Goal: Task Accomplishment & Management: Complete application form

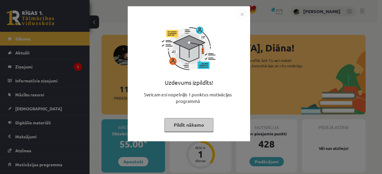
click at [198, 125] on button "Pildīt nākamo" at bounding box center [188, 125] width 49 height 14
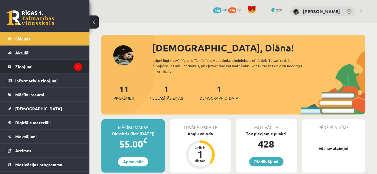
click at [43, 66] on legend "Ziņojumi 1" at bounding box center [48, 67] width 67 height 14
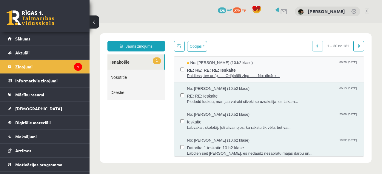
click at [274, 63] on div "No: [PERSON_NAME] (10.b2 klase) 00:29 [DATE]" at bounding box center [272, 63] width 171 height 6
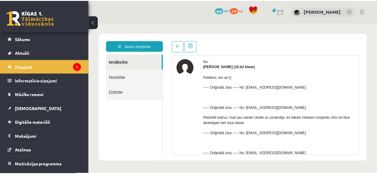
scroll to position [23, 0]
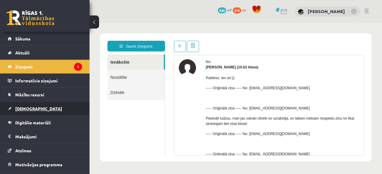
click at [58, 103] on link "[DEMOGRAPHIC_DATA]" at bounding box center [45, 109] width 74 height 14
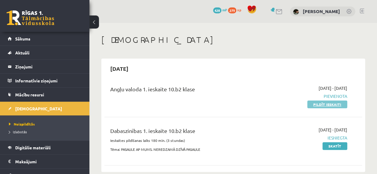
click at [318, 105] on link "Pildīt ieskaiti" at bounding box center [327, 105] width 40 height 8
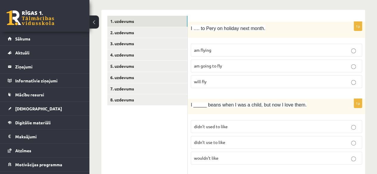
scroll to position [81, 0]
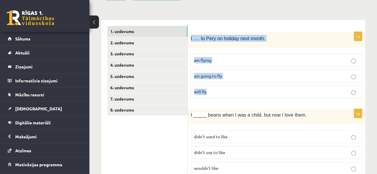
drag, startPoint x: 190, startPoint y: 38, endPoint x: 243, endPoint y: 89, distance: 74.4
click at [243, 89] on div "1p I …. to Pery on holiday next month. am flying am going to fly will fly" at bounding box center [276, 68] width 177 height 72
copy div "I …. to Pery on holiday next month. am flying am going to fly will fly"
click at [243, 58] on p "am flying" at bounding box center [276, 60] width 165 height 6
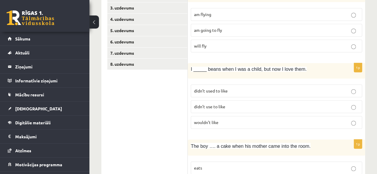
scroll to position [135, 0]
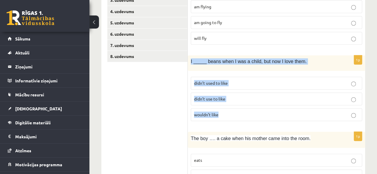
drag, startPoint x: 189, startPoint y: 60, endPoint x: 230, endPoint y: 115, distance: 68.4
click at [230, 115] on div "1p I _____ beans when I was a child, but now I love them. didn’t used to like d…" at bounding box center [276, 90] width 177 height 70
copy div "I _____ beans when I was a child, but now I love them. didn’t used to like didn…"
click at [258, 80] on p "didn’t used to like" at bounding box center [276, 83] width 165 height 6
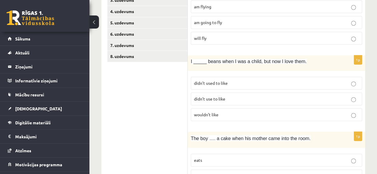
click at [229, 96] on p "didn’t use to like" at bounding box center [276, 99] width 165 height 6
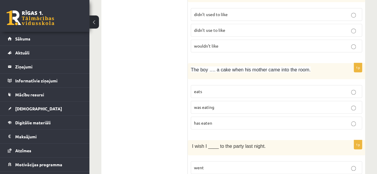
scroll to position [204, 0]
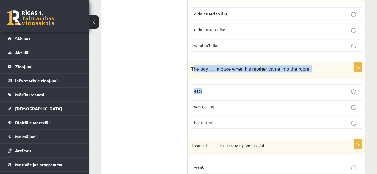
drag, startPoint x: 192, startPoint y: 66, endPoint x: 221, endPoint y: 83, distance: 33.4
click at [221, 83] on div "1p The boy …. a cake when his mother came into the room. eats was eating has ea…" at bounding box center [276, 99] width 177 height 72
drag, startPoint x: 157, startPoint y: 68, endPoint x: 194, endPoint y: 65, distance: 37.1
click at [194, 67] on span "The boy …. a cake when his mother came into the room." at bounding box center [251, 69] width 120 height 5
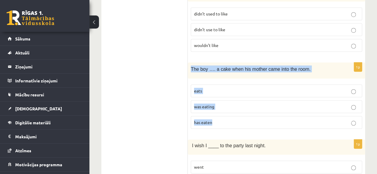
drag, startPoint x: 189, startPoint y: 66, endPoint x: 228, endPoint y: 112, distance: 60.5
click at [228, 112] on div "1p The boy …. a cake when his mother came into the room. eats was eating has ea…" at bounding box center [276, 99] width 177 height 72
copy div "The boy …. a cake when his mother came into the room. eats was eating has eaten"
click at [222, 105] on p "was eating" at bounding box center [276, 107] width 165 height 6
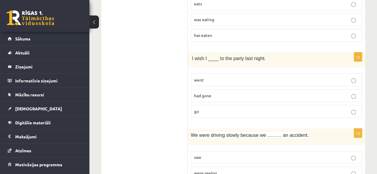
scroll to position [292, 0]
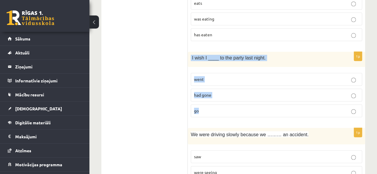
drag, startPoint x: 191, startPoint y: 55, endPoint x: 230, endPoint y: 111, distance: 68.6
click at [230, 111] on div "1p I wish I ____ to the party last night. went had gone go" at bounding box center [276, 87] width 177 height 70
copy div "I wish I ____ to the party last night. went had gone go"
click at [255, 92] on p "had gone" at bounding box center [276, 95] width 165 height 6
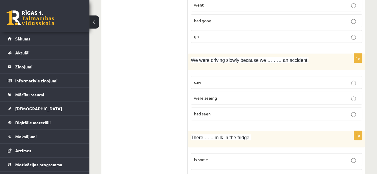
scroll to position [371, 0]
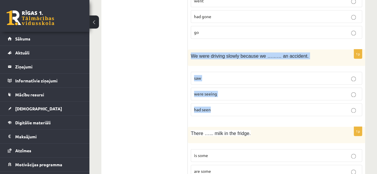
drag, startPoint x: 190, startPoint y: 52, endPoint x: 237, endPoint y: 107, distance: 72.4
click at [237, 107] on div "1p We were driving slowly because we ……… an accident. saw were seeing had seen" at bounding box center [276, 85] width 177 height 72
copy div "We were driving slowly because we ……… an accident. saw were seeing had seen"
click at [221, 107] on p "had seen" at bounding box center [276, 110] width 165 height 6
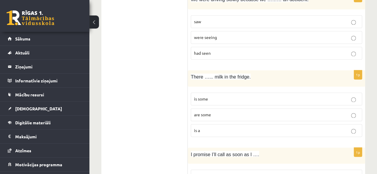
scroll to position [433, 0]
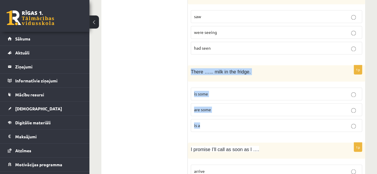
drag, startPoint x: 191, startPoint y: 68, endPoint x: 227, endPoint y: 117, distance: 61.1
click at [227, 117] on div "1p There …... milk in the fridge. is some are some is a" at bounding box center [276, 101] width 177 height 72
copy div "There …... milk in the fridge. is some are some is a"
click at [221, 95] on label "is some" at bounding box center [276, 94] width 171 height 13
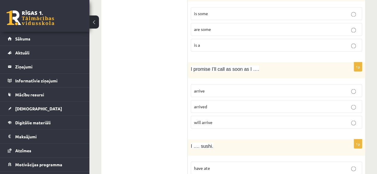
scroll to position [515, 0]
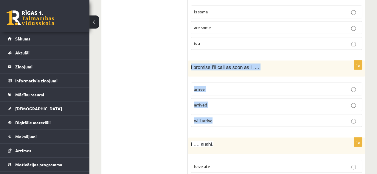
drag, startPoint x: 189, startPoint y: 63, endPoint x: 246, endPoint y: 112, distance: 75.5
click at [246, 112] on div "1p I promise I’ll call as soon as I …. arrive arrived will arrive" at bounding box center [276, 97] width 177 height 72
copy div "I promise I’ll call as soon as I …. arrive arrived will arrive"
click at [214, 86] on p "arrive" at bounding box center [276, 89] width 165 height 6
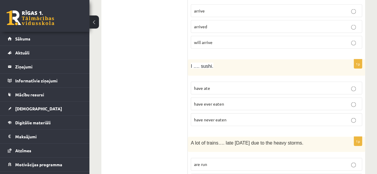
scroll to position [596, 0]
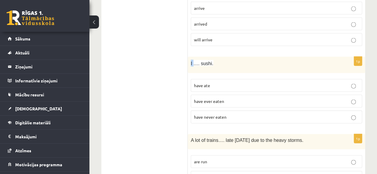
click at [191, 61] on span "I …. sushi." at bounding box center [202, 63] width 23 height 5
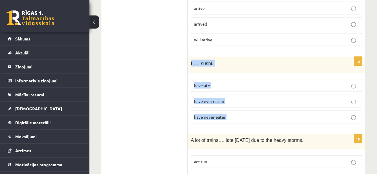
drag, startPoint x: 191, startPoint y: 58, endPoint x: 235, endPoint y: 109, distance: 67.0
click at [235, 109] on div "1p I …. sushi. have ate have ever eaten have never eaten" at bounding box center [276, 93] width 177 height 72
copy div "I …. sushi. have ate have ever eaten have never eaten"
click at [218, 114] on span "have never eaten" at bounding box center [210, 116] width 32 height 5
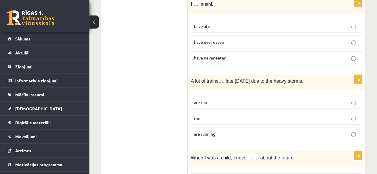
scroll to position [655, 0]
click at [228, 131] on p "are running" at bounding box center [276, 134] width 165 height 6
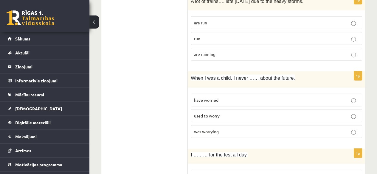
scroll to position [736, 0]
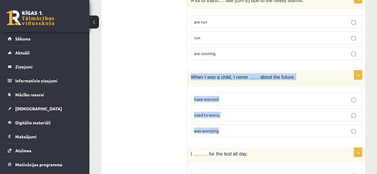
drag, startPoint x: 191, startPoint y: 68, endPoint x: 233, endPoint y: 121, distance: 67.7
click at [233, 121] on div "1p When I was a child, I never …… about the future. have worried used to worry …" at bounding box center [276, 107] width 177 height 72
copy div "When I was a child, I never …… about the future. have worried used to worry was…"
click at [219, 112] on span "used to worry" at bounding box center [207, 114] width 26 height 5
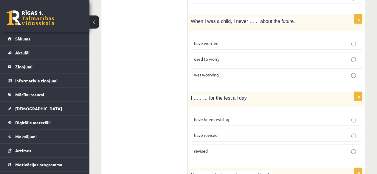
scroll to position [796, 0]
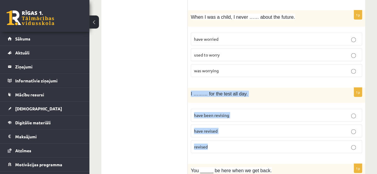
drag, startPoint x: 190, startPoint y: 85, endPoint x: 231, endPoint y: 137, distance: 65.6
click at [231, 137] on div "1p I ……… for the test all day. have been revising have revised revised" at bounding box center [276, 123] width 177 height 70
copy div "I ……… for the test all day. have been revising have revised revised"
click at [202, 113] on span "have been revising" at bounding box center [211, 115] width 35 height 5
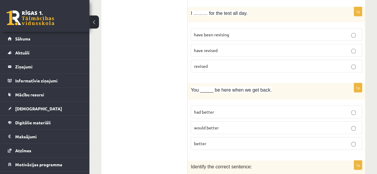
scroll to position [877, 0]
click at [190, 83] on div "You _____ be here when we get back." at bounding box center [276, 91] width 177 height 16
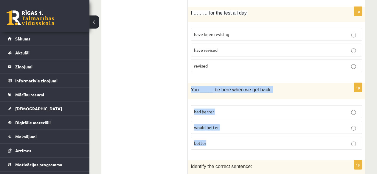
drag, startPoint x: 190, startPoint y: 80, endPoint x: 235, endPoint y: 138, distance: 73.5
click at [235, 138] on div "1p You _____ be here when we get back. had better would better better" at bounding box center [276, 119] width 177 height 72
click at [222, 109] on p "had better" at bounding box center [276, 112] width 165 height 6
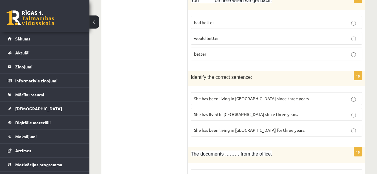
scroll to position [967, 0]
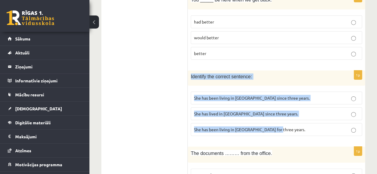
drag, startPoint x: 190, startPoint y: 68, endPoint x: 278, endPoint y: 120, distance: 101.6
click at [278, 120] on div "1p Identify the correct sentence: She has been living in Paris since three year…" at bounding box center [276, 106] width 177 height 70
click at [285, 95] on p "She has been living in Paris since three years." at bounding box center [276, 98] width 165 height 6
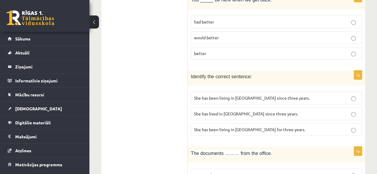
click at [282, 127] on p "She has been living in Paris for three years." at bounding box center [276, 130] width 165 height 6
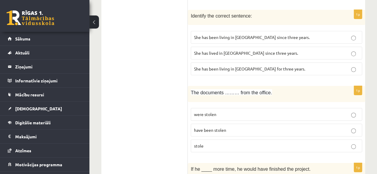
scroll to position [1029, 0]
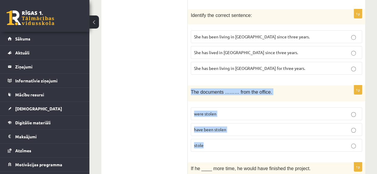
drag, startPoint x: 188, startPoint y: 82, endPoint x: 243, endPoint y: 133, distance: 74.9
click at [243, 133] on div "1p The documents ……… from the office. were stolen have been stolen stole" at bounding box center [276, 122] width 177 height 72
click at [225, 127] on span "have been stolen" at bounding box center [210, 129] width 32 height 5
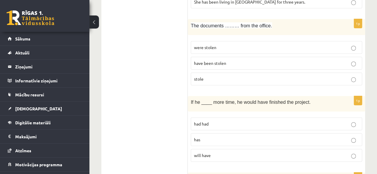
scroll to position [1096, 0]
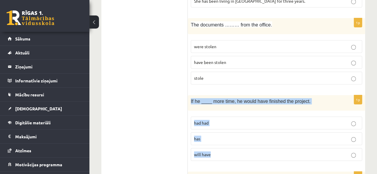
drag, startPoint x: 191, startPoint y: 92, endPoint x: 242, endPoint y: 143, distance: 72.3
click at [242, 143] on div "1p If he ____ more time, he would have finished the project. had had has will h…" at bounding box center [276, 130] width 177 height 70
click at [224, 120] on p "had had" at bounding box center [276, 123] width 165 height 6
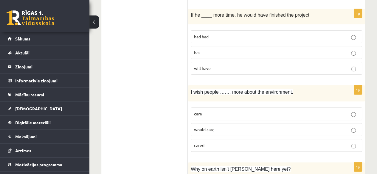
scroll to position [1184, 0]
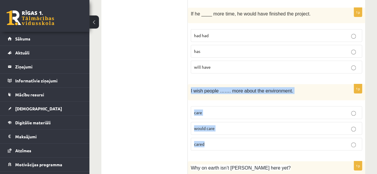
drag, startPoint x: 190, startPoint y: 80, endPoint x: 235, endPoint y: 129, distance: 67.1
click at [235, 129] on div "1p I wish people ……. more about the environment. care would care cared" at bounding box center [276, 120] width 177 height 72
click at [227, 126] on p "would care" at bounding box center [276, 129] width 165 height 6
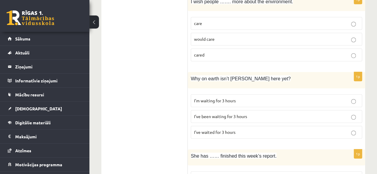
scroll to position [1273, 0]
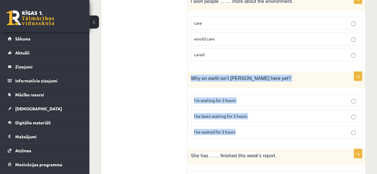
drag, startPoint x: 192, startPoint y: 66, endPoint x: 263, endPoint y: 116, distance: 86.7
click at [263, 116] on div "1p Why on earth isn’t Josh here yet? I’m waiting for 3 hours I’ve been waiting …" at bounding box center [276, 108] width 177 height 72
click at [259, 113] on p "I’ve been waiting for 3 hours" at bounding box center [276, 116] width 165 height 6
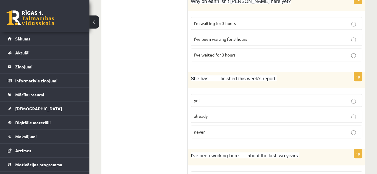
scroll to position [1352, 0]
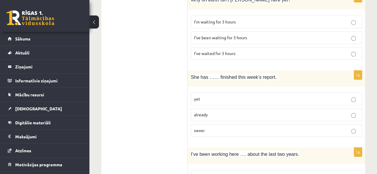
click at [208, 112] on p "already" at bounding box center [276, 115] width 165 height 6
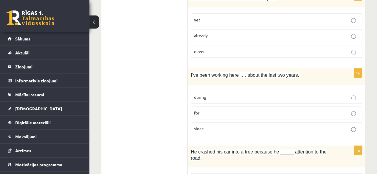
scroll to position [1435, 0]
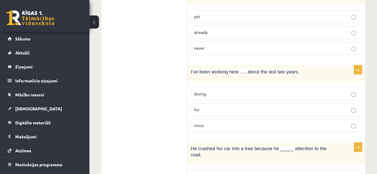
click at [213, 107] on p "for" at bounding box center [276, 110] width 165 height 6
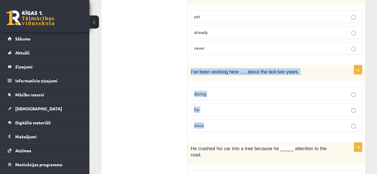
drag, startPoint x: 189, startPoint y: 61, endPoint x: 233, endPoint y: 118, distance: 72.2
click at [233, 118] on div "1p I’ve been working here …. about the last two years. during for since" at bounding box center [276, 101] width 177 height 72
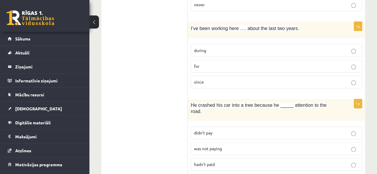
click at [216, 130] on p "didn’t pay" at bounding box center [276, 133] width 165 height 6
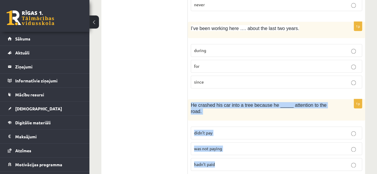
drag, startPoint x: 190, startPoint y: 92, endPoint x: 232, endPoint y: 146, distance: 67.9
click at [232, 146] on div "1p He crashed his car into a tree because he _____ attention to the road. didn’…" at bounding box center [276, 137] width 177 height 77
click at [228, 146] on p "was not paying" at bounding box center [276, 149] width 165 height 6
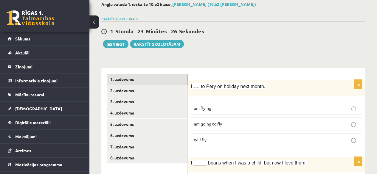
scroll to position [33, 0]
click at [137, 91] on link "2. uzdevums" at bounding box center [147, 90] width 80 height 11
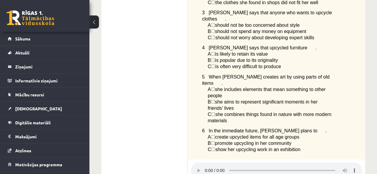
scroll to position [206, 0]
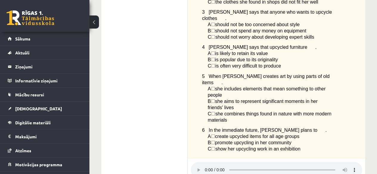
drag, startPoint x: 208, startPoint y: 31, endPoint x: 286, endPoint y: 50, distance: 80.4
click at [286, 50] on div "Listen to a radio interview with a girl called Yasemin who has a hobby called u…" at bounding box center [276, 33] width 177 height 252
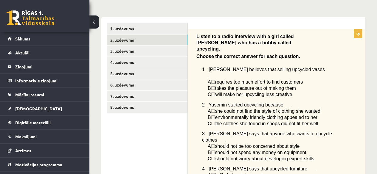
scroll to position [82, 0]
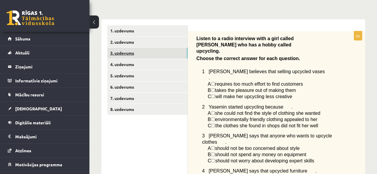
click at [177, 53] on link "3. uzdevums" at bounding box center [147, 53] width 80 height 11
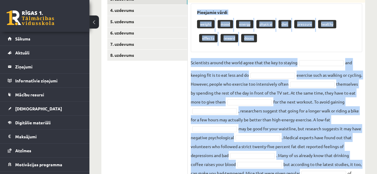
scroll to position [169, 0]
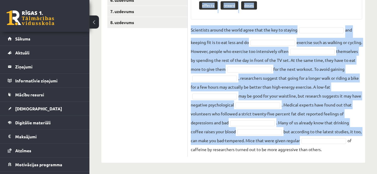
drag, startPoint x: 190, startPoint y: 20, endPoint x: 354, endPoint y: 152, distance: 211.0
click at [354, 152] on div "10p Healthy lifestyle. Complete the sentences with the given words: Pieejamie v…" at bounding box center [276, 50] width 177 height 213
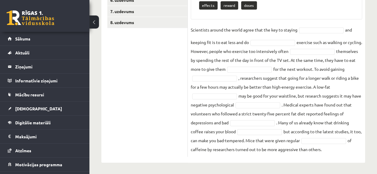
click at [140, 52] on ul "1. uzdevums 2. uzdevums 3. uzdevums 4. uzdevums 5. uzdevums 6. uzdevums 7. uzde…" at bounding box center [147, 47] width 81 height 219
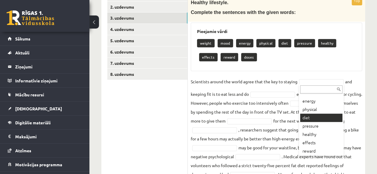
scroll to position [26, 0]
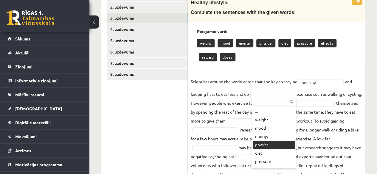
drag, startPoint x: 270, startPoint y: 145, endPoint x: 280, endPoint y: 145, distance: 10.8
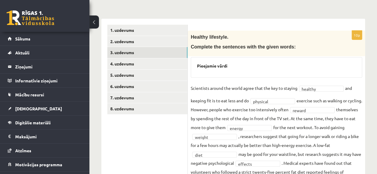
scroll to position [81, 0]
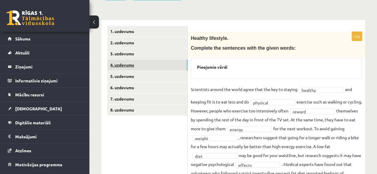
click at [162, 66] on link "4. uzdevums" at bounding box center [147, 65] width 80 height 11
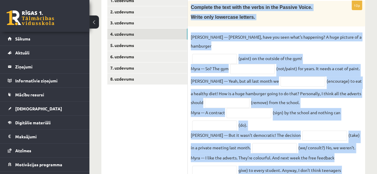
scroll to position [145, 0]
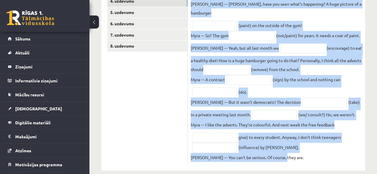
drag, startPoint x: 190, startPoint y: 52, endPoint x: 343, endPoint y: 177, distance: 197.3
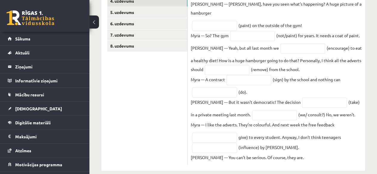
click at [169, 83] on ul "1. uzdevums 2. uzdevums 3. uzdevums 4. uzdevums 5. uzdevums 6. uzdevums 7. uzde…" at bounding box center [147, 63] width 81 height 203
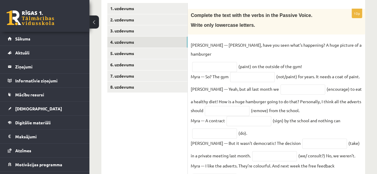
scroll to position [102, 0]
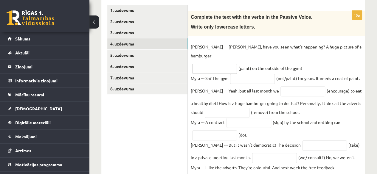
click at [219, 64] on input "text" at bounding box center [214, 69] width 45 height 10
type input "**********"
click at [249, 74] on input "text" at bounding box center [252, 79] width 45 height 10
type input "**********"
click at [281, 86] on input "text" at bounding box center [303, 91] width 45 height 10
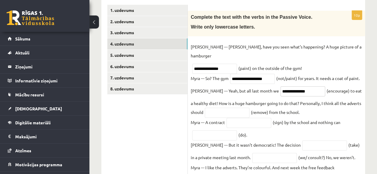
type input "**********"
click at [230, 108] on input "text" at bounding box center [227, 113] width 45 height 10
type input "**********"
click at [238, 118] on input "text" at bounding box center [249, 123] width 45 height 10
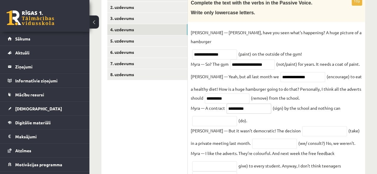
scroll to position [116, 0]
type input "**********"
click at [220, 117] on input "text" at bounding box center [214, 122] width 45 height 10
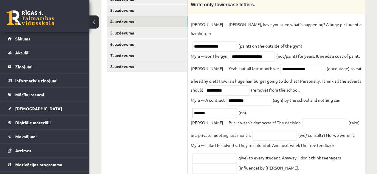
type input "*******"
click at [302, 118] on input "text" at bounding box center [324, 123] width 45 height 10
type input "*********"
click at [260, 131] on input "text" at bounding box center [274, 136] width 45 height 10
type input "**********"
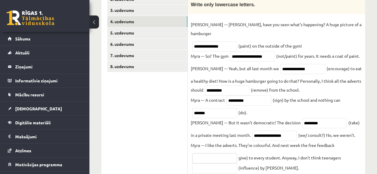
click at [217, 154] on input "text" at bounding box center [214, 159] width 45 height 10
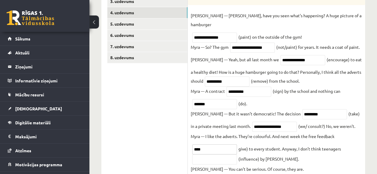
scroll to position [136, 0]
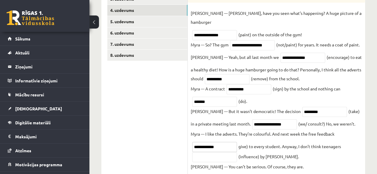
type input "**********"
click at [220, 152] on input "text" at bounding box center [214, 157] width 45 height 10
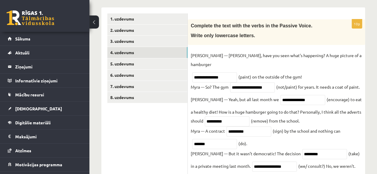
scroll to position [93, 0]
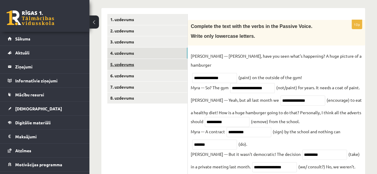
type input "**********"
click at [135, 63] on link "5. uzdevums" at bounding box center [147, 64] width 80 height 11
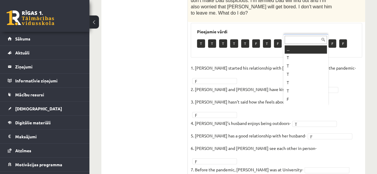
scroll to position [7, 0]
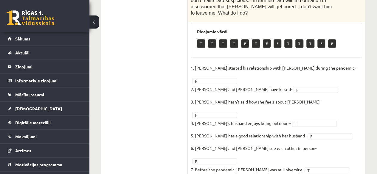
click at [266, 117] on fieldset "1. Joshua started his relationship with Penny during the pandemic- F * 2. Joshu…" at bounding box center [276, 140] width 171 height 152
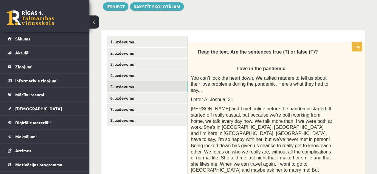
scroll to position [70, 0]
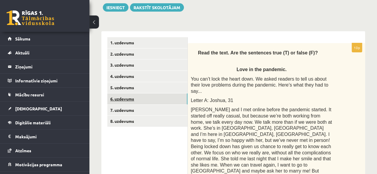
click at [182, 100] on link "6. uzdevums" at bounding box center [147, 99] width 80 height 11
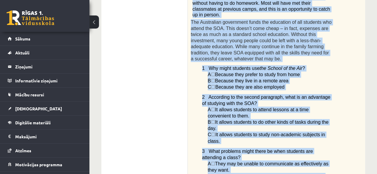
scroll to position [552, 0]
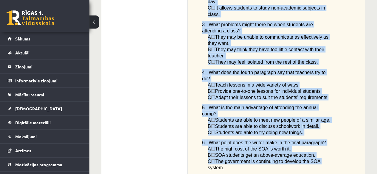
drag, startPoint x: 191, startPoint y: 71, endPoint x: 336, endPoint y: 119, distance: 153.0
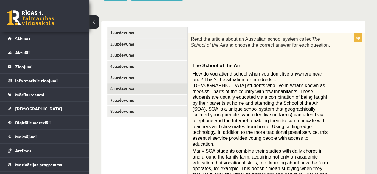
scroll to position [79, 0]
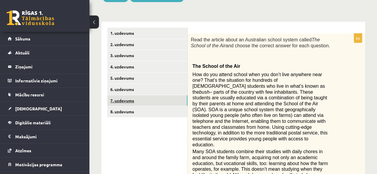
click at [147, 101] on link "7. uzdevums" at bounding box center [147, 100] width 80 height 11
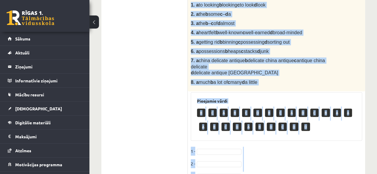
scroll to position [288, 0]
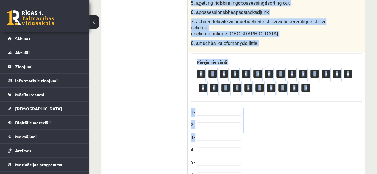
drag, startPoint x: 196, startPoint y: 34, endPoint x: 280, endPoint y: 37, distance: 84.7
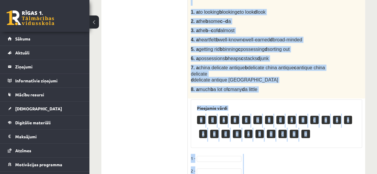
scroll to position [242, 0]
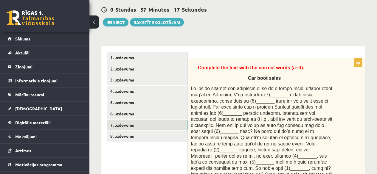
scroll to position [55, 0]
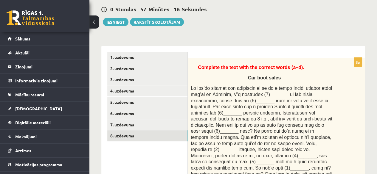
click at [177, 138] on link "8. uzdevums" at bounding box center [147, 136] width 80 height 11
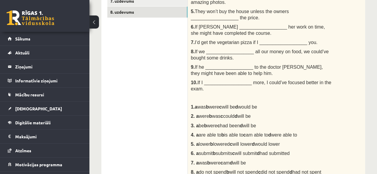
scroll to position [202, 0]
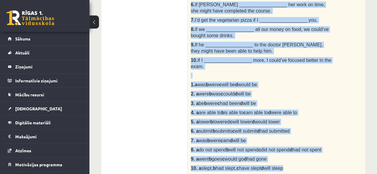
drag, startPoint x: 191, startPoint y: 44, endPoint x: 309, endPoint y: 153, distance: 160.6
click at [309, 153] on div "Choose the correct answer in the sentences with Conditionals Structures. 1. If …" at bounding box center [276, 44] width 177 height 267
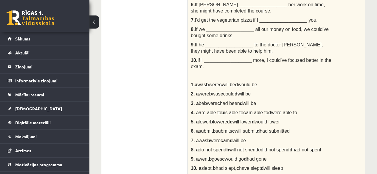
click at [137, 88] on ul "1. uzdevums 2. uzdevums 3. uzdevums 4. uzdevums 5. uzdevums 6. uzdevums 7. uzde…" at bounding box center [147, 133] width 81 height 456
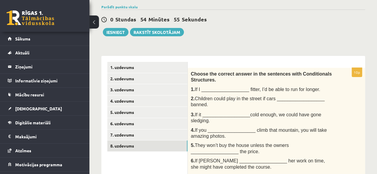
scroll to position [45, 0]
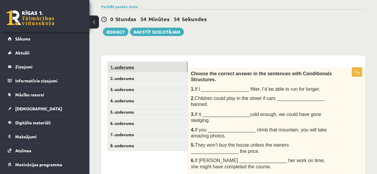
click at [177, 70] on link "1. uzdevums" at bounding box center [147, 67] width 80 height 11
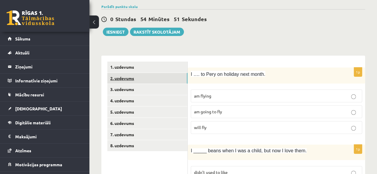
click at [178, 83] on link "2. uzdevums" at bounding box center [147, 78] width 80 height 11
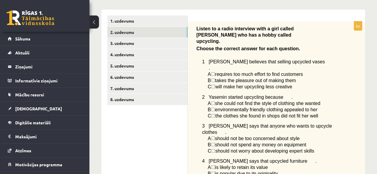
scroll to position [90, 0]
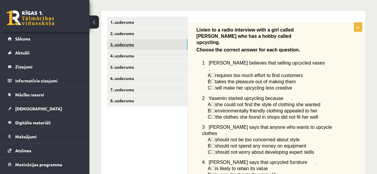
click at [160, 46] on link "3. uzdevums" at bounding box center [147, 44] width 80 height 11
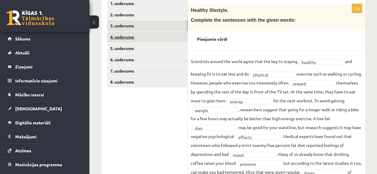
scroll to position [108, 0]
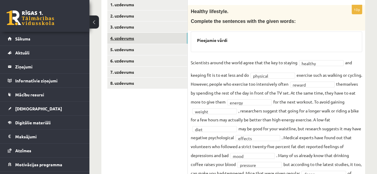
click at [170, 40] on link "4. uzdevums" at bounding box center [147, 38] width 80 height 11
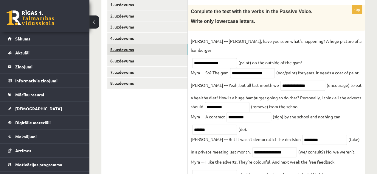
click at [169, 49] on link "5. uzdevums" at bounding box center [147, 49] width 80 height 11
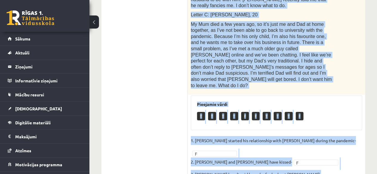
scroll to position [382, 0]
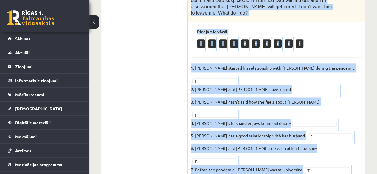
drag, startPoint x: 196, startPoint y: 35, endPoint x: 332, endPoint y: 155, distance: 181.6
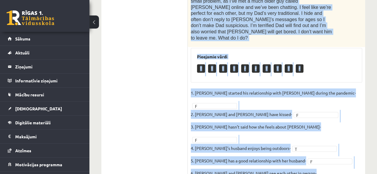
scroll to position [363, 0]
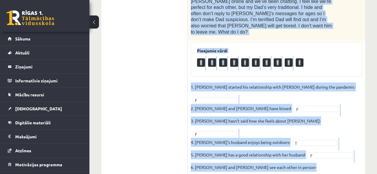
click at [360, 83] on fieldset "1. Joshua started his relationship with Penny during the pandemic- F * 2. Joshu…" at bounding box center [276, 159] width 171 height 152
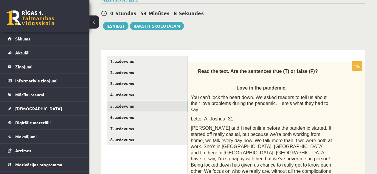
scroll to position [0, 0]
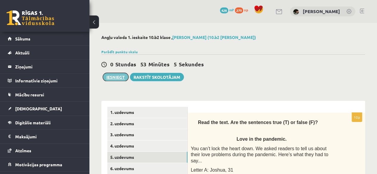
click at [114, 78] on button "Iesniegt" at bounding box center [116, 77] width 26 height 8
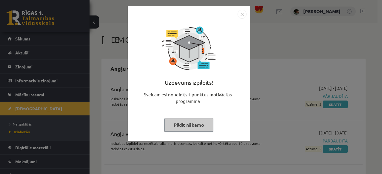
click at [199, 129] on button "Pildīt nākamo" at bounding box center [188, 125] width 49 height 14
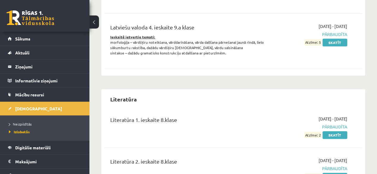
scroll to position [1198, 0]
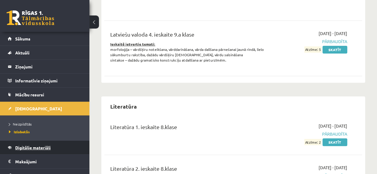
click at [50, 152] on link "Digitālie materiāli" at bounding box center [45, 148] width 74 height 14
